Goal: Information Seeking & Learning: Learn about a topic

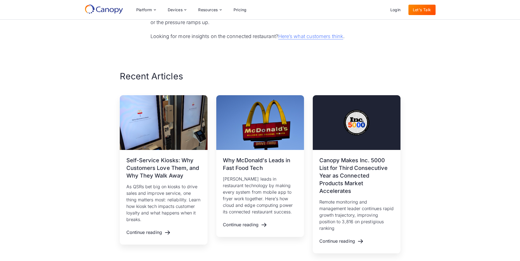
scroll to position [1504, 0]
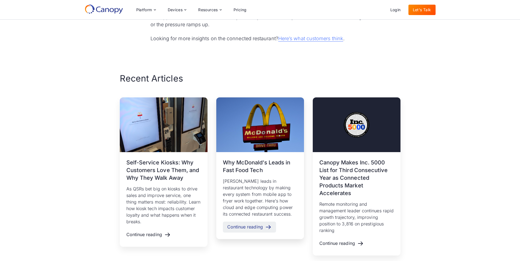
click at [259, 225] on div "Continue reading" at bounding box center [245, 227] width 36 height 5
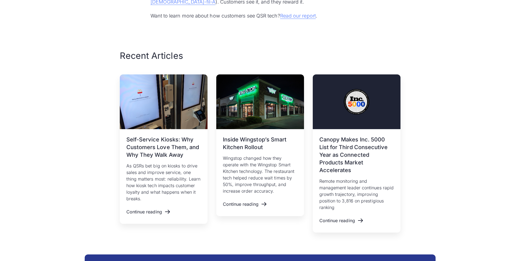
scroll to position [1782, 0]
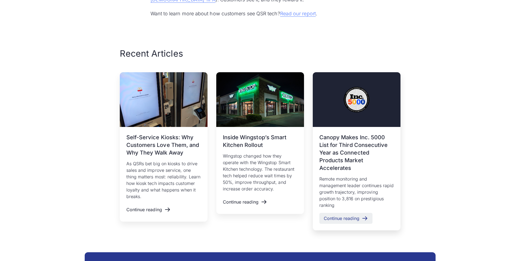
click at [336, 216] on div "Continue reading" at bounding box center [342, 218] width 36 height 5
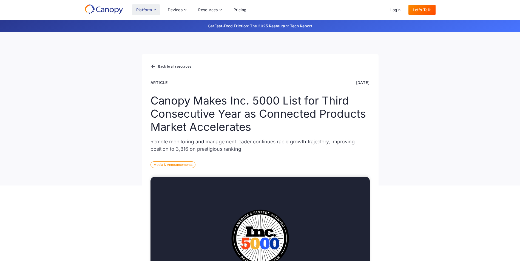
click at [157, 8] on div "Platform" at bounding box center [146, 9] width 28 height 11
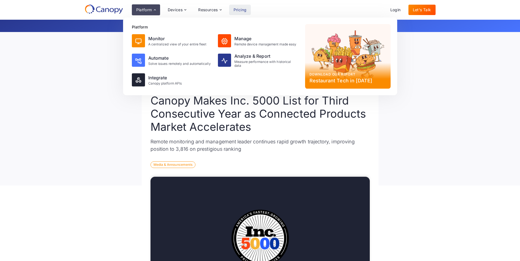
click at [241, 10] on link "Pricing" at bounding box center [240, 10] width 22 height 10
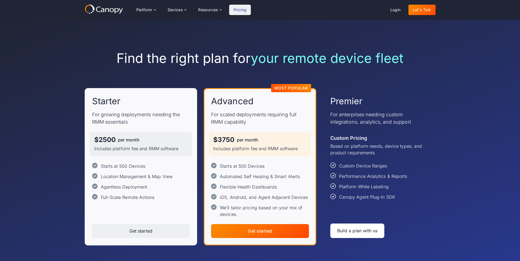
click at [362, 231] on div "Build a plan with us" at bounding box center [357, 231] width 41 height 5
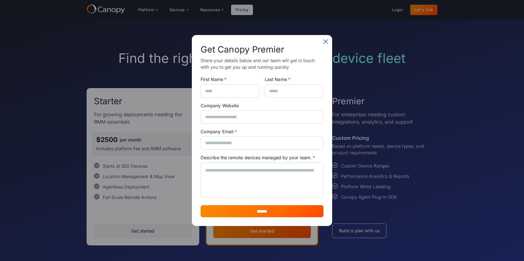
click at [324, 41] on icon at bounding box center [325, 41] width 9 height 9
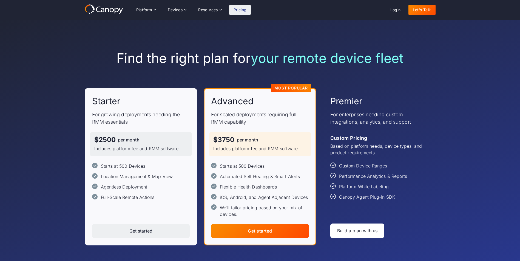
click at [364, 233] on div "Build a plan with us" at bounding box center [357, 231] width 41 height 5
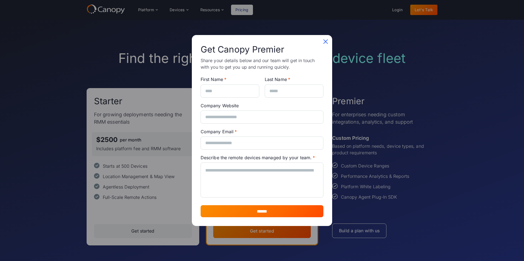
click at [327, 41] on icon at bounding box center [325, 41] width 9 height 9
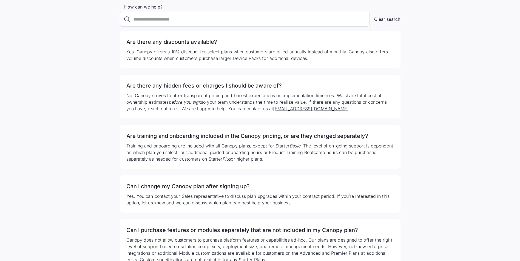
scroll to position [1181, 0]
